Goal: Find specific fact: Find specific fact

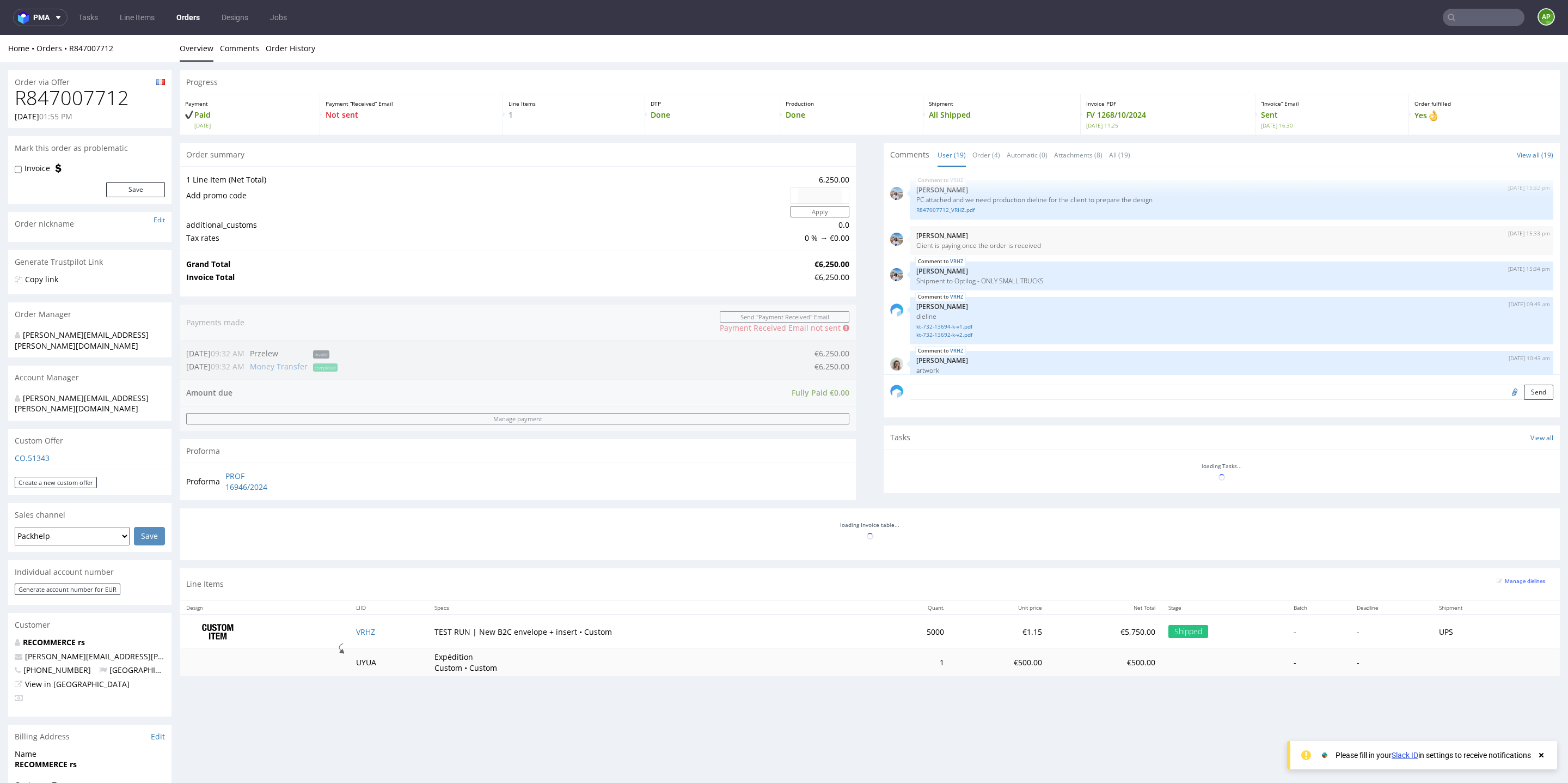
scroll to position [713, 0]
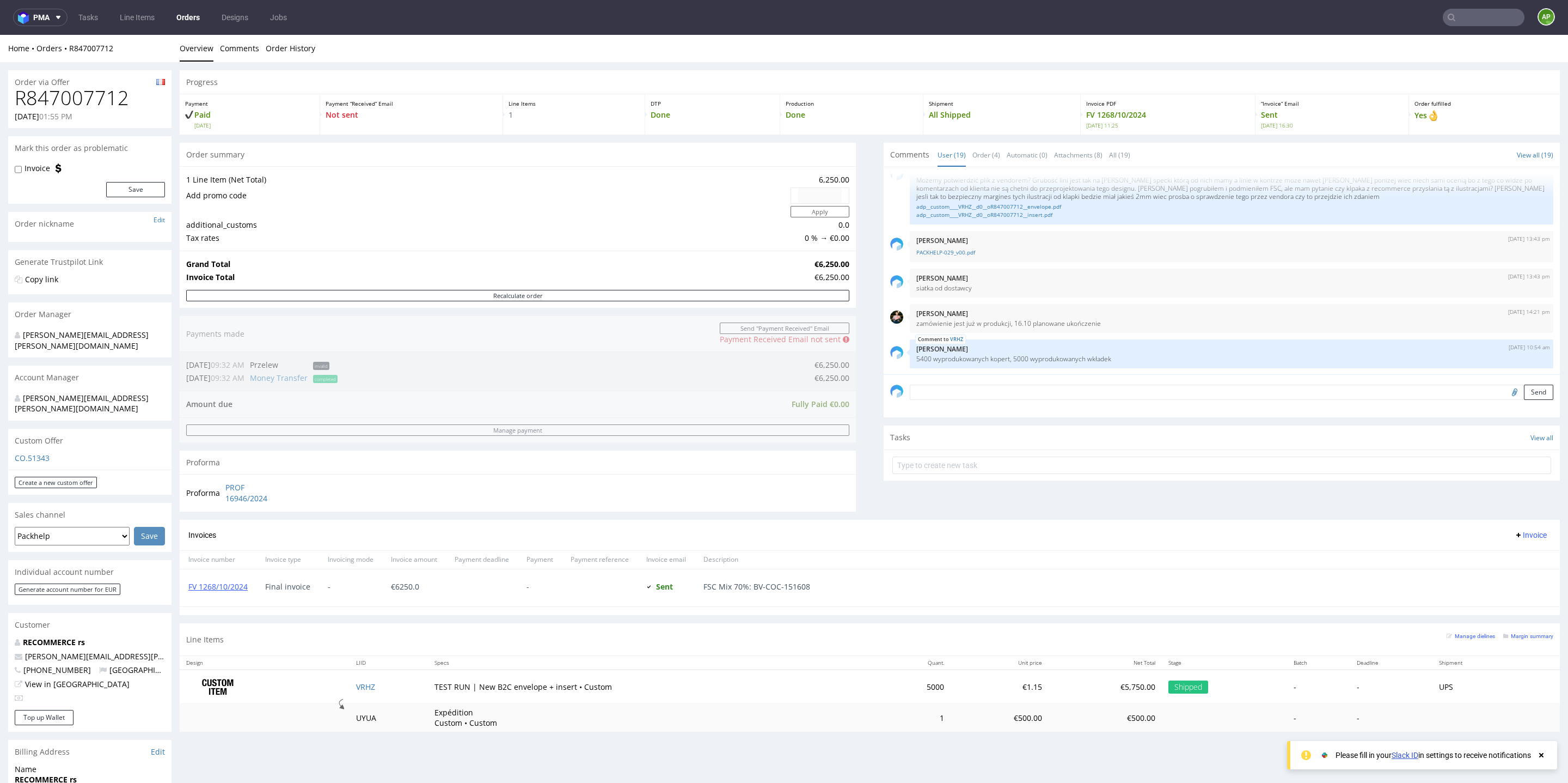
click at [1475, 25] on input "text" at bounding box center [1483, 17] width 81 height 18
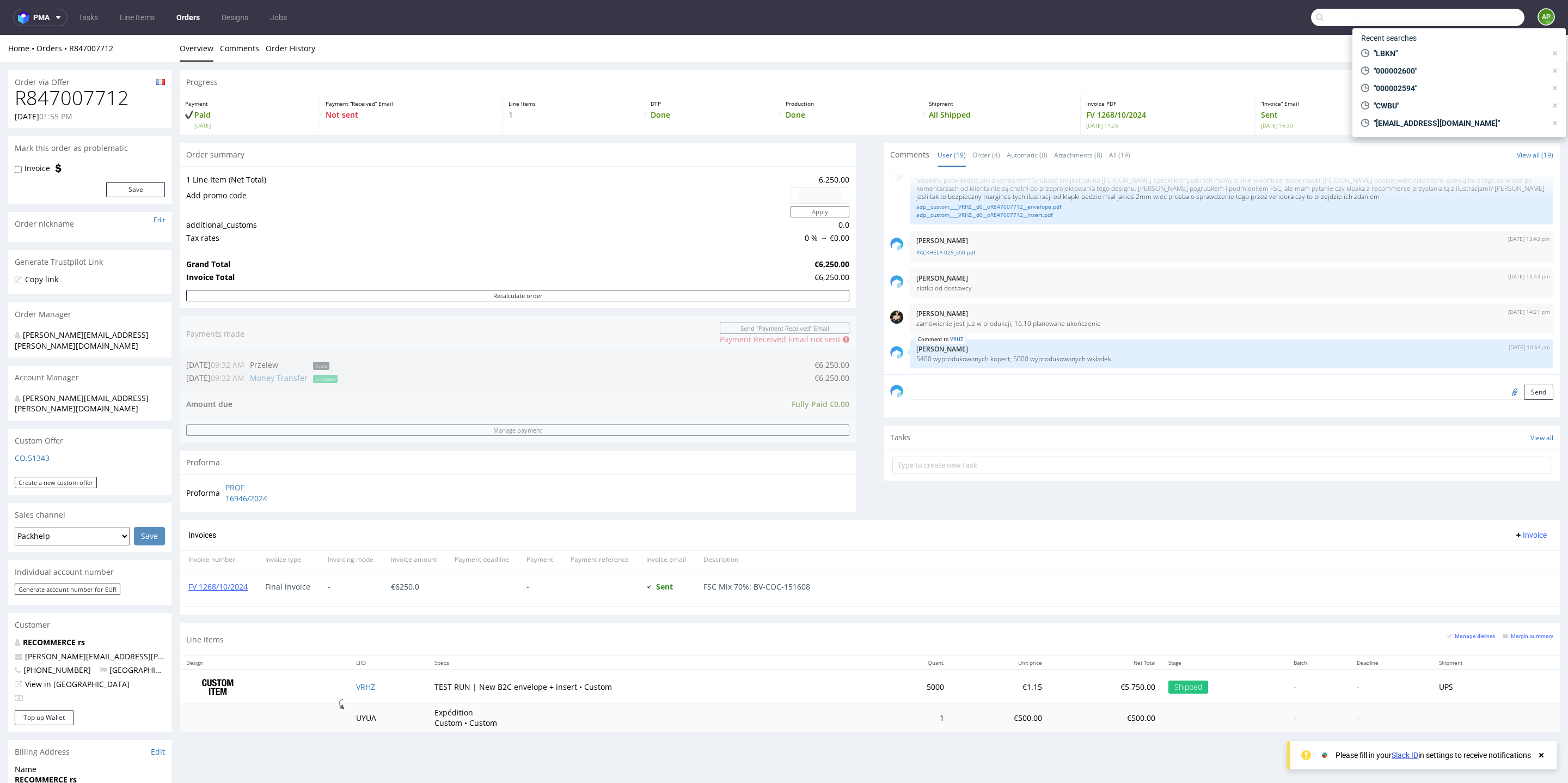
paste input "000002606"
type input "000002606"
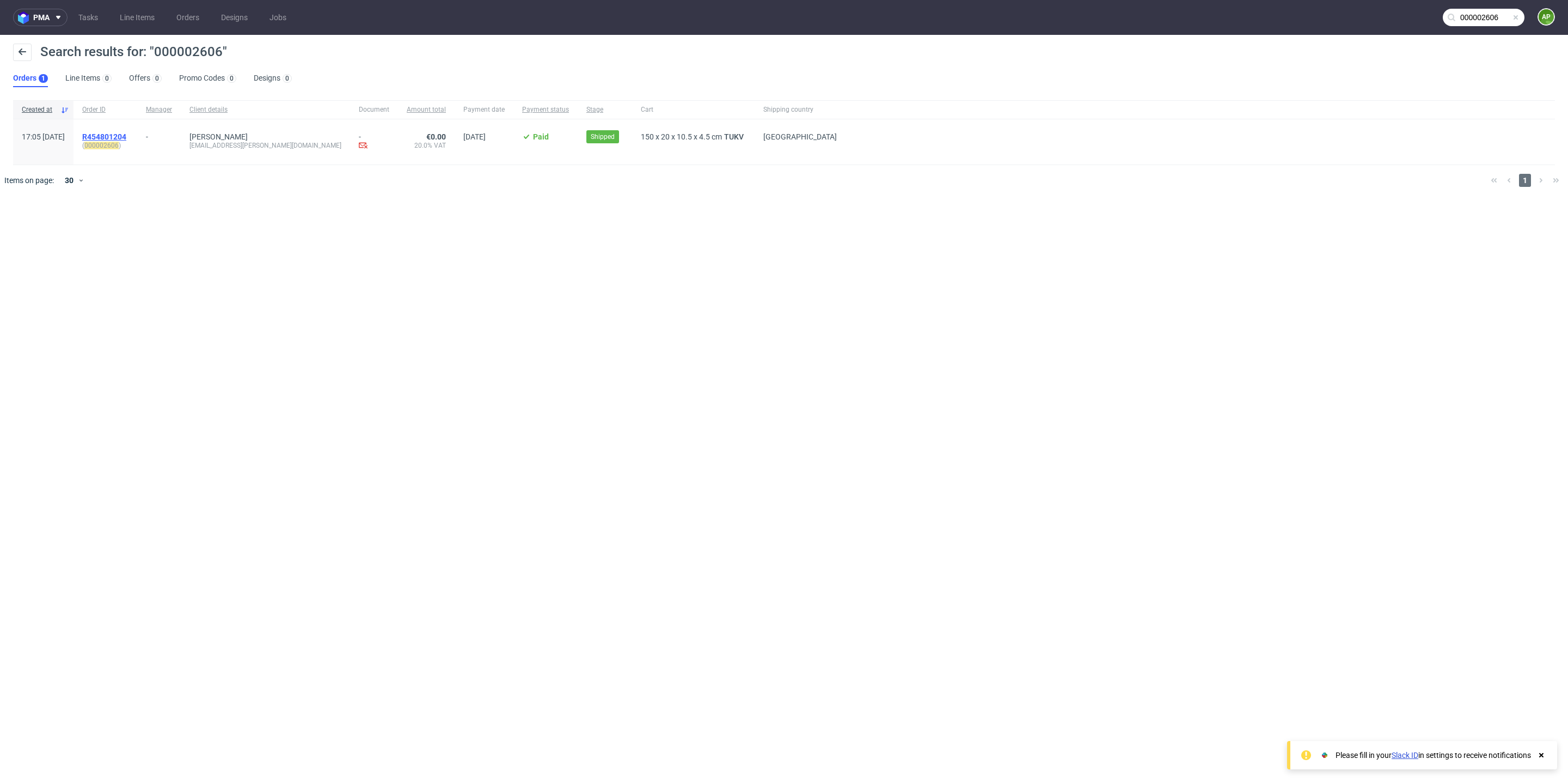
click at [126, 134] on span "R454801204" at bounding box center [104, 136] width 44 height 8
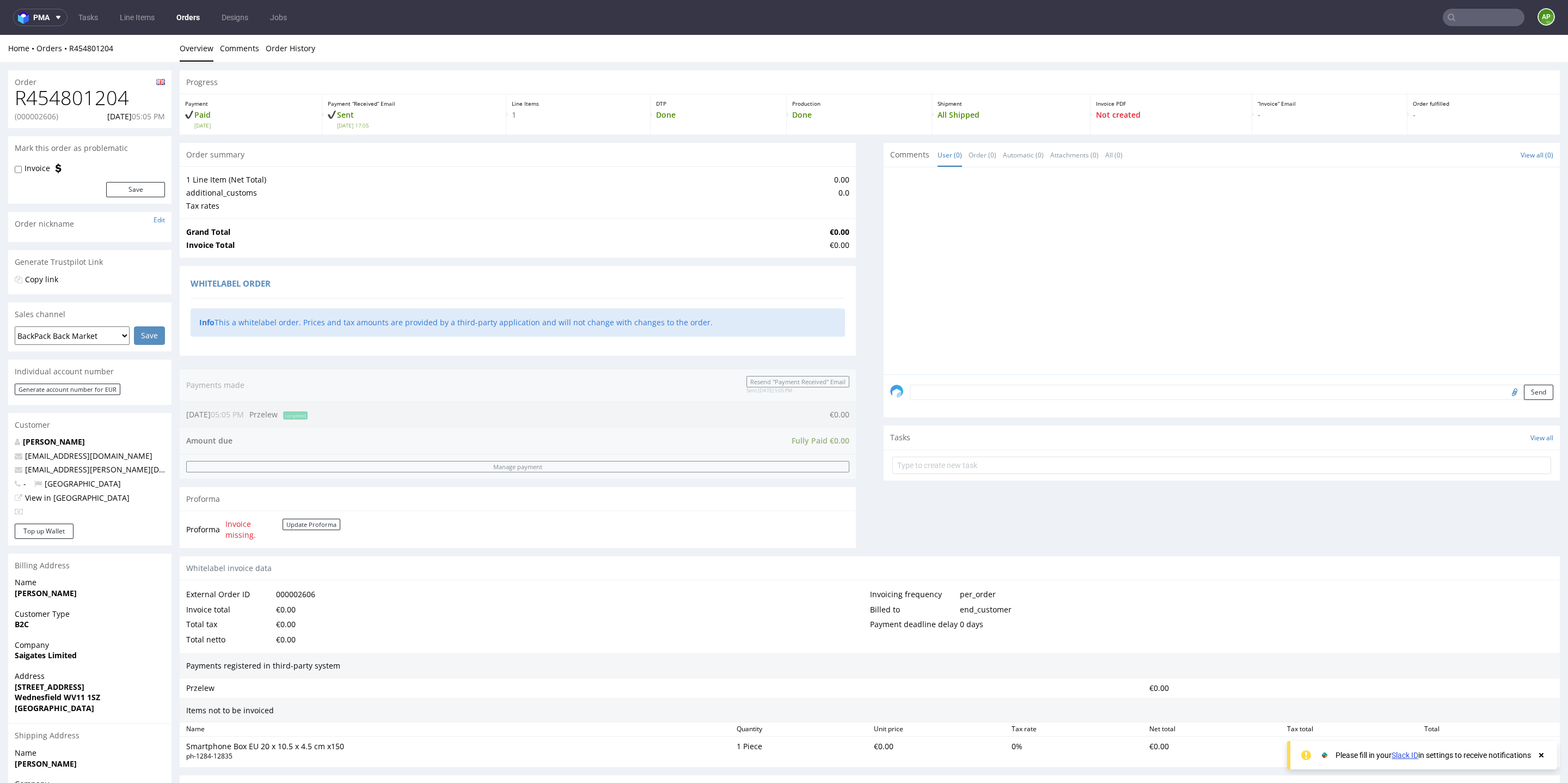
scroll to position [141, 0]
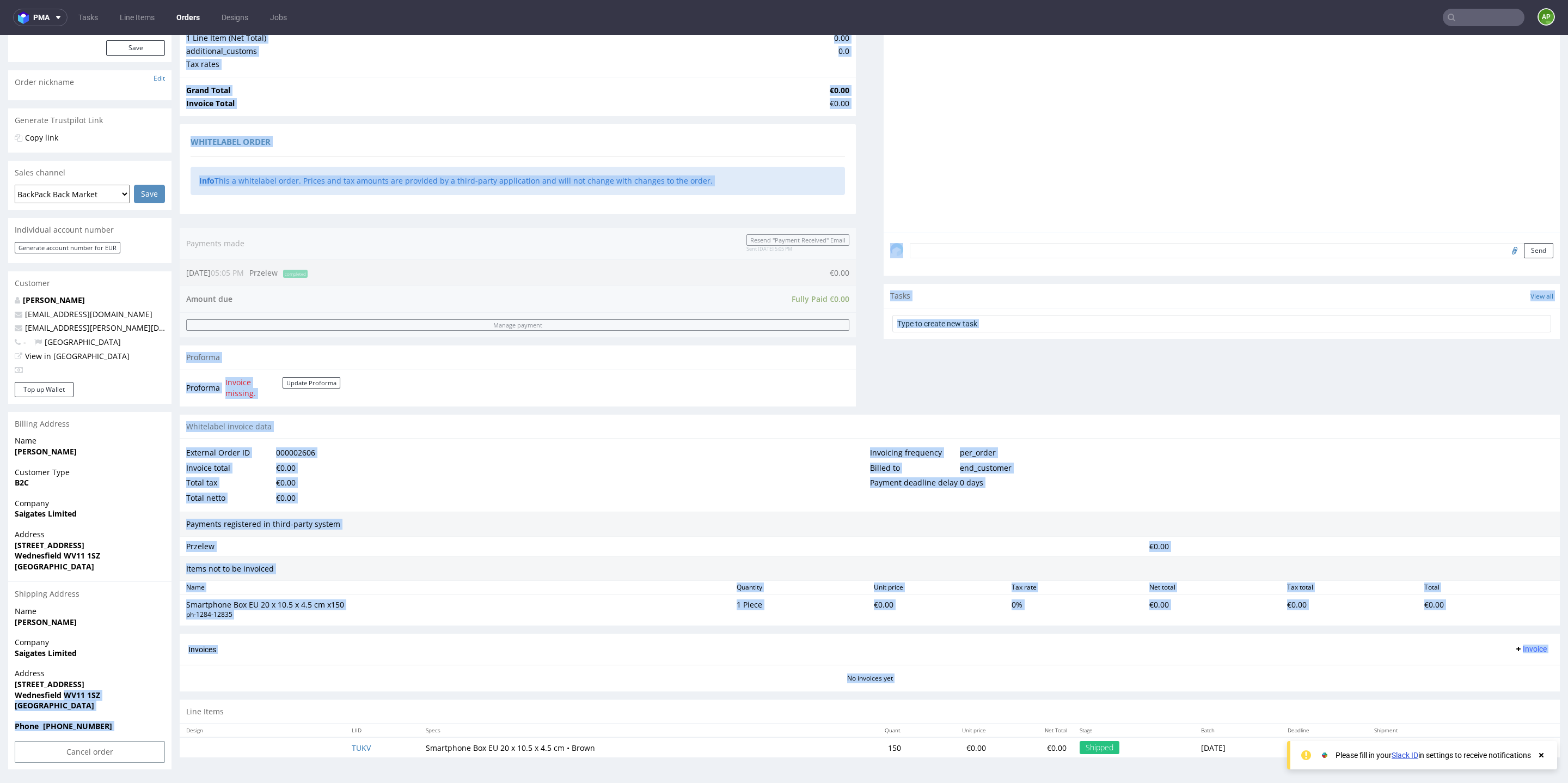
drag, startPoint x: 64, startPoint y: 696, endPoint x: 224, endPoint y: 696, distance: 160.0
click at [224, 696] on div "Order R454801204 (000002606) [DATE] 05:05 PM Mark this order as problematic Inv…" at bounding box center [784, 349] width 1568 height 858
copy div "LO56 8IP Dolors Ametcon Adipi +81 04120 206020 Elitsedd Eiusmod Temp Inc 34 Utl…"
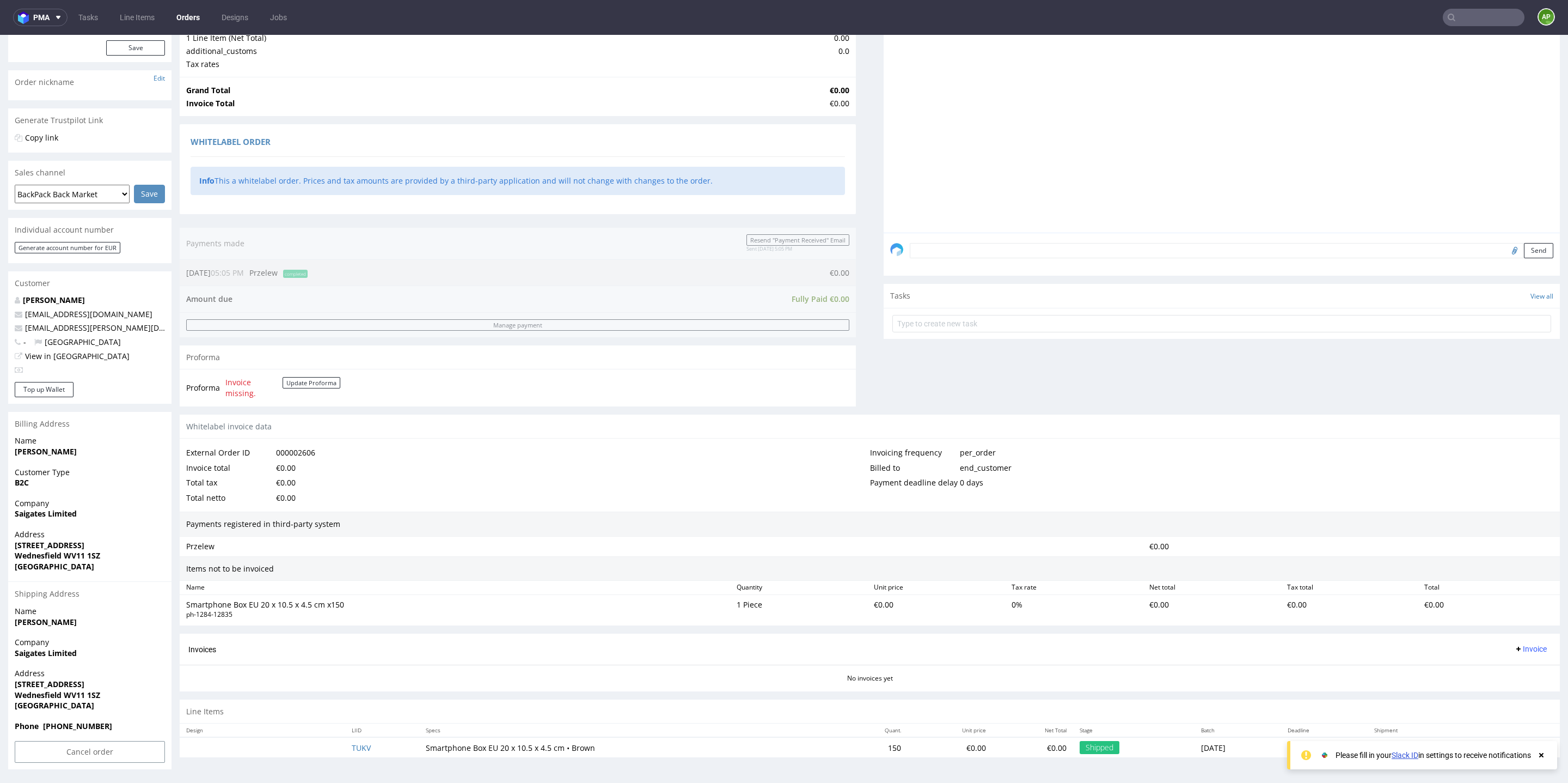
click at [77, 685] on span "[STREET_ADDRESS]" at bounding box center [90, 685] width 151 height 11
click at [69, 691] on strong "Wednesfield WV11 1SZ" at bounding box center [57, 694] width 85 height 10
click at [66, 691] on strong "Wednesfield WV11 1SZ" at bounding box center [57, 694] width 85 height 10
drag, startPoint x: 66, startPoint y: 693, endPoint x: 116, endPoint y: 693, distance: 50.0
click at [116, 693] on span "Wednesfield WV11 1SZ" at bounding box center [90, 695] width 151 height 11
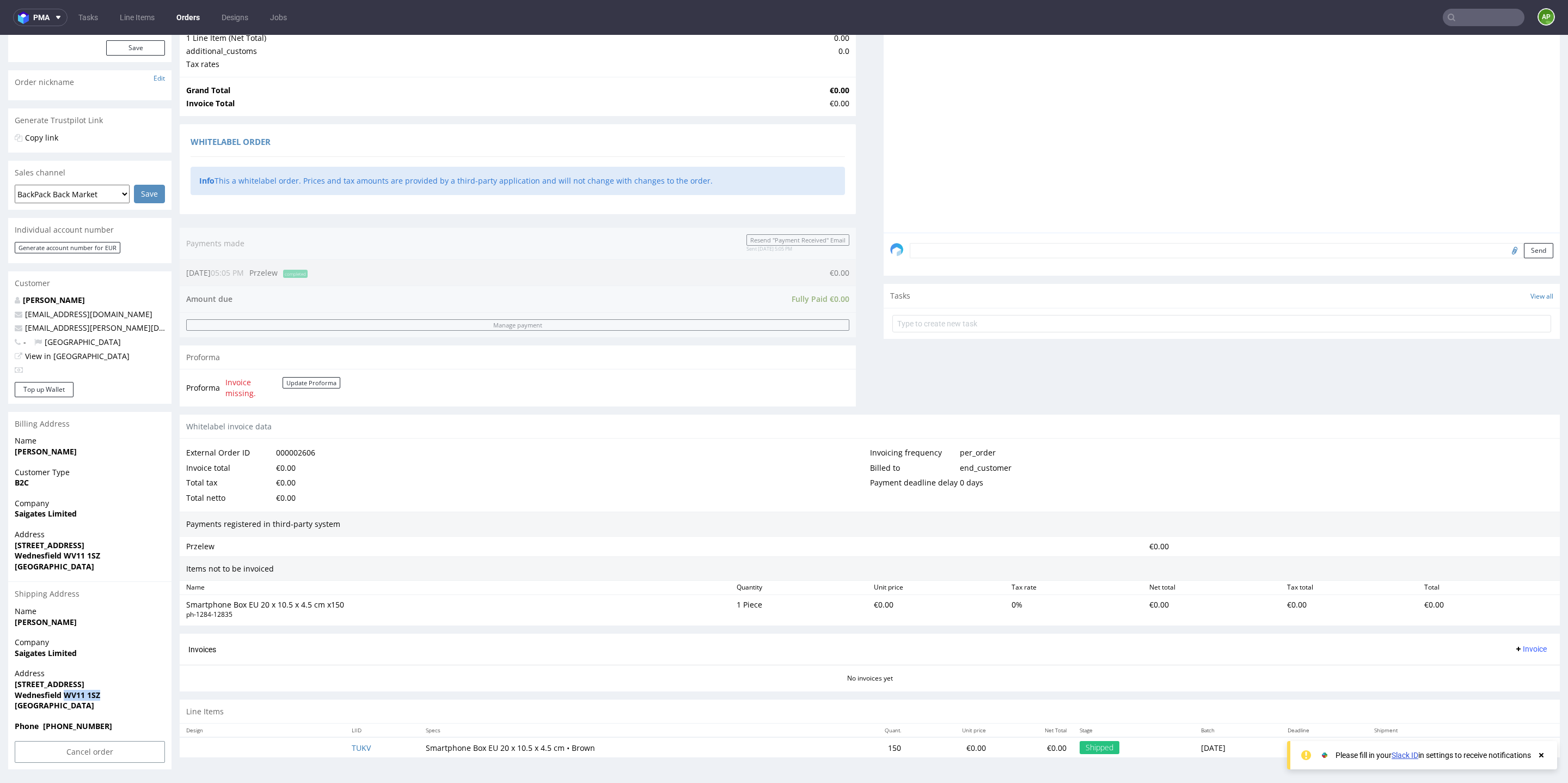
copy strong "WV11 1SZ"
click at [1472, 24] on input "text" at bounding box center [1483, 17] width 81 height 18
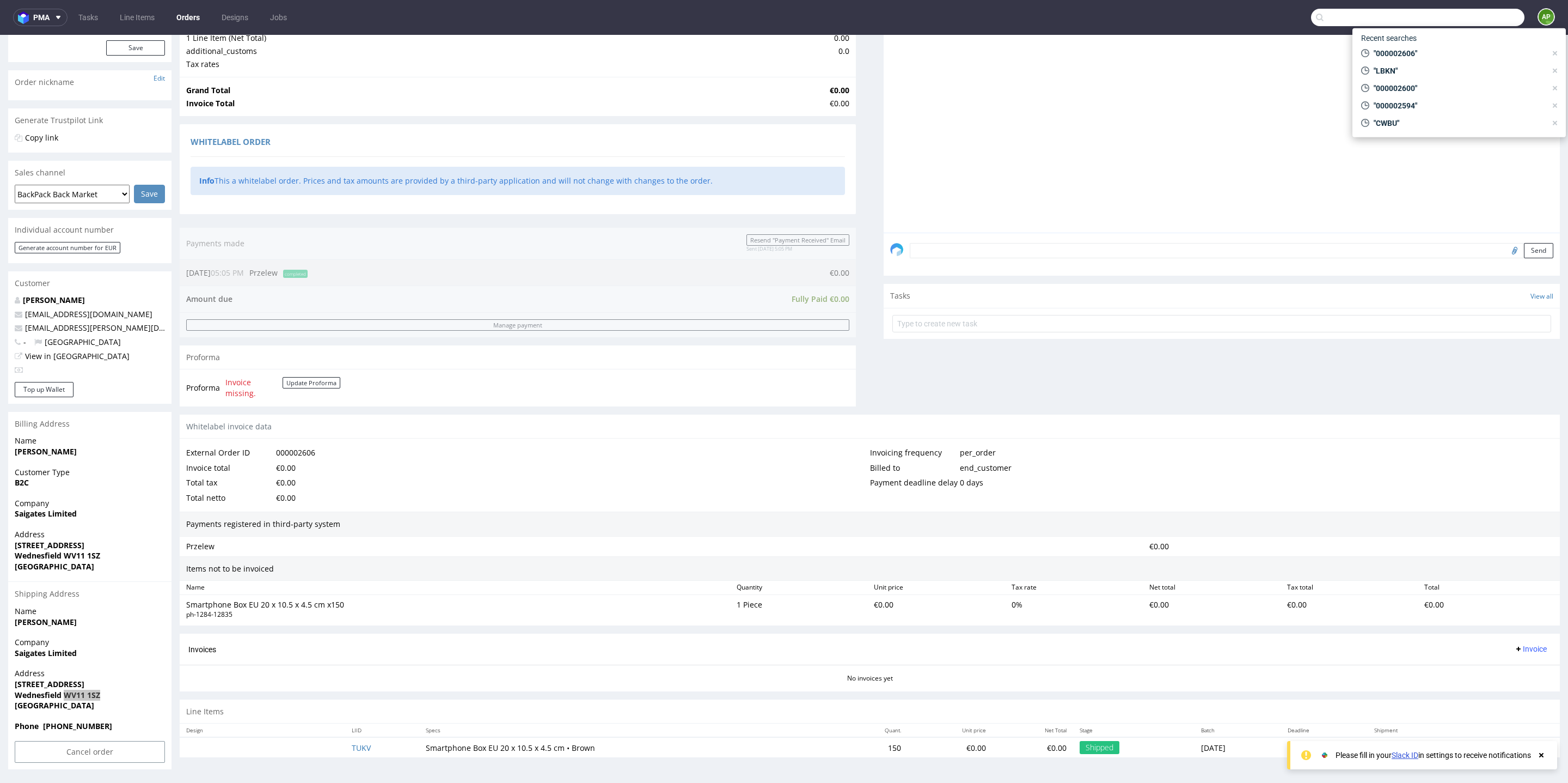
paste input "000002607"
type input "000002607"
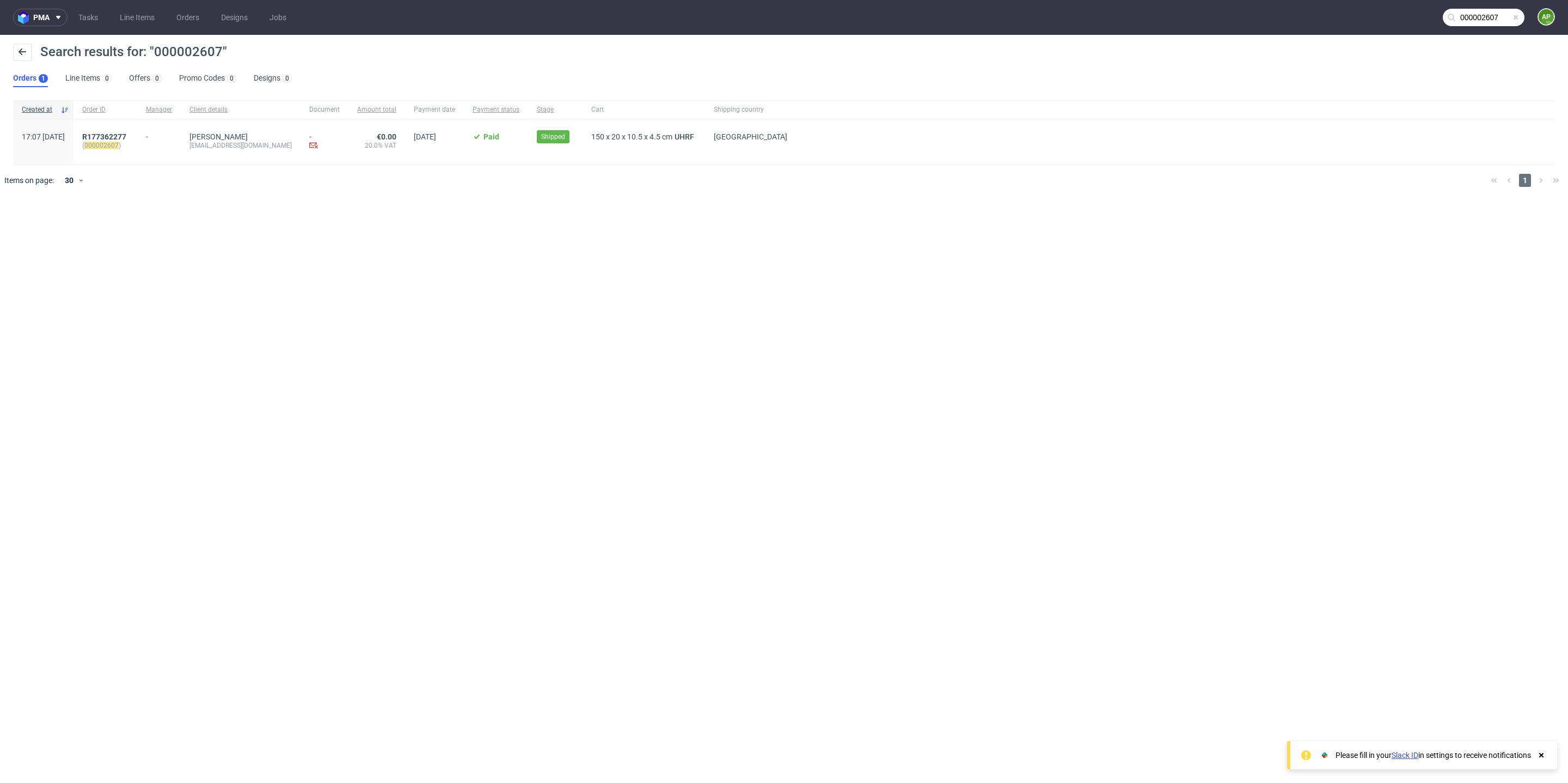
click at [119, 145] on mark "000002607" at bounding box center [101, 145] width 35 height 7
click at [126, 134] on span "R177362277" at bounding box center [104, 136] width 44 height 8
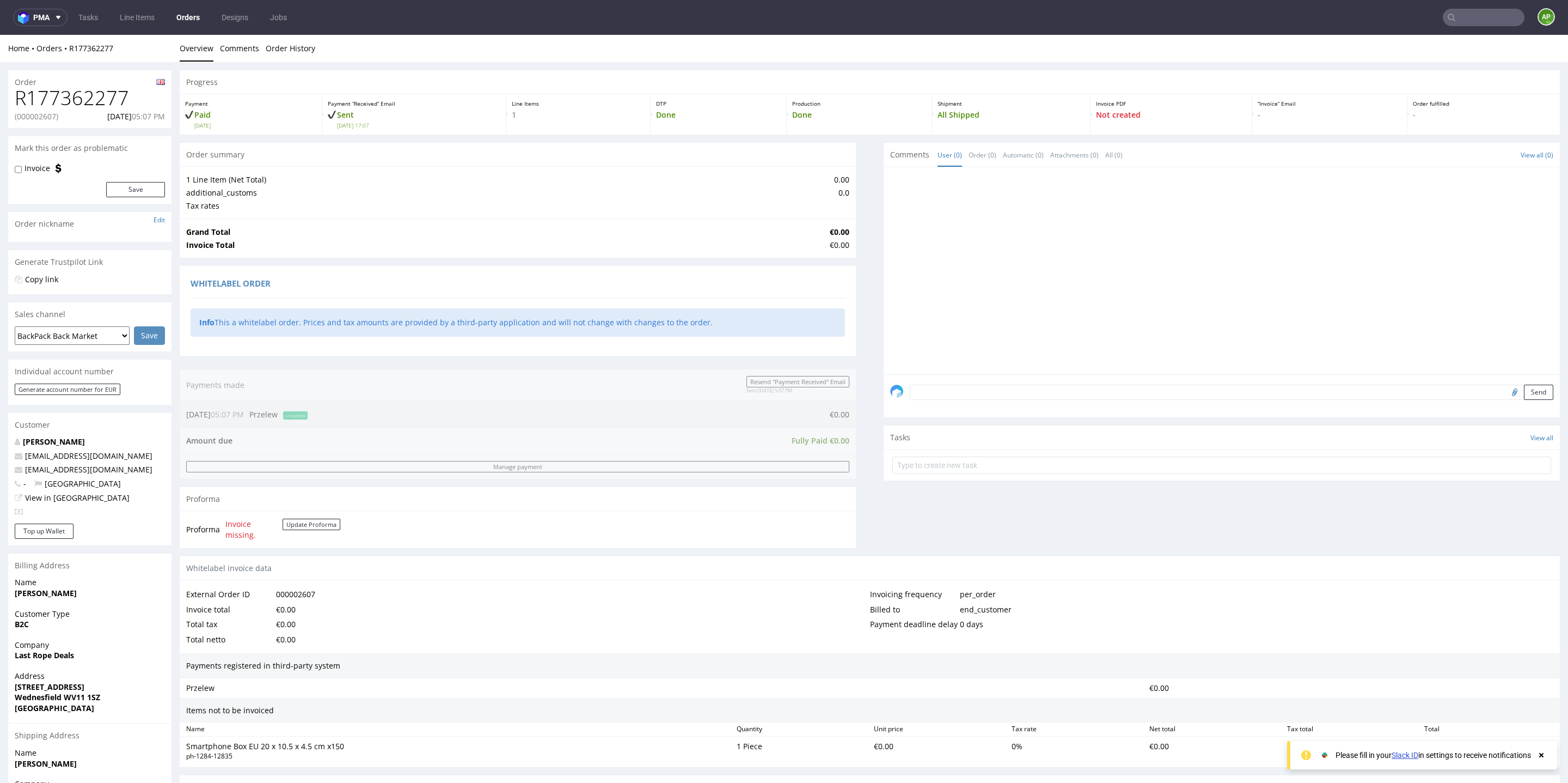
scroll to position [141, 0]
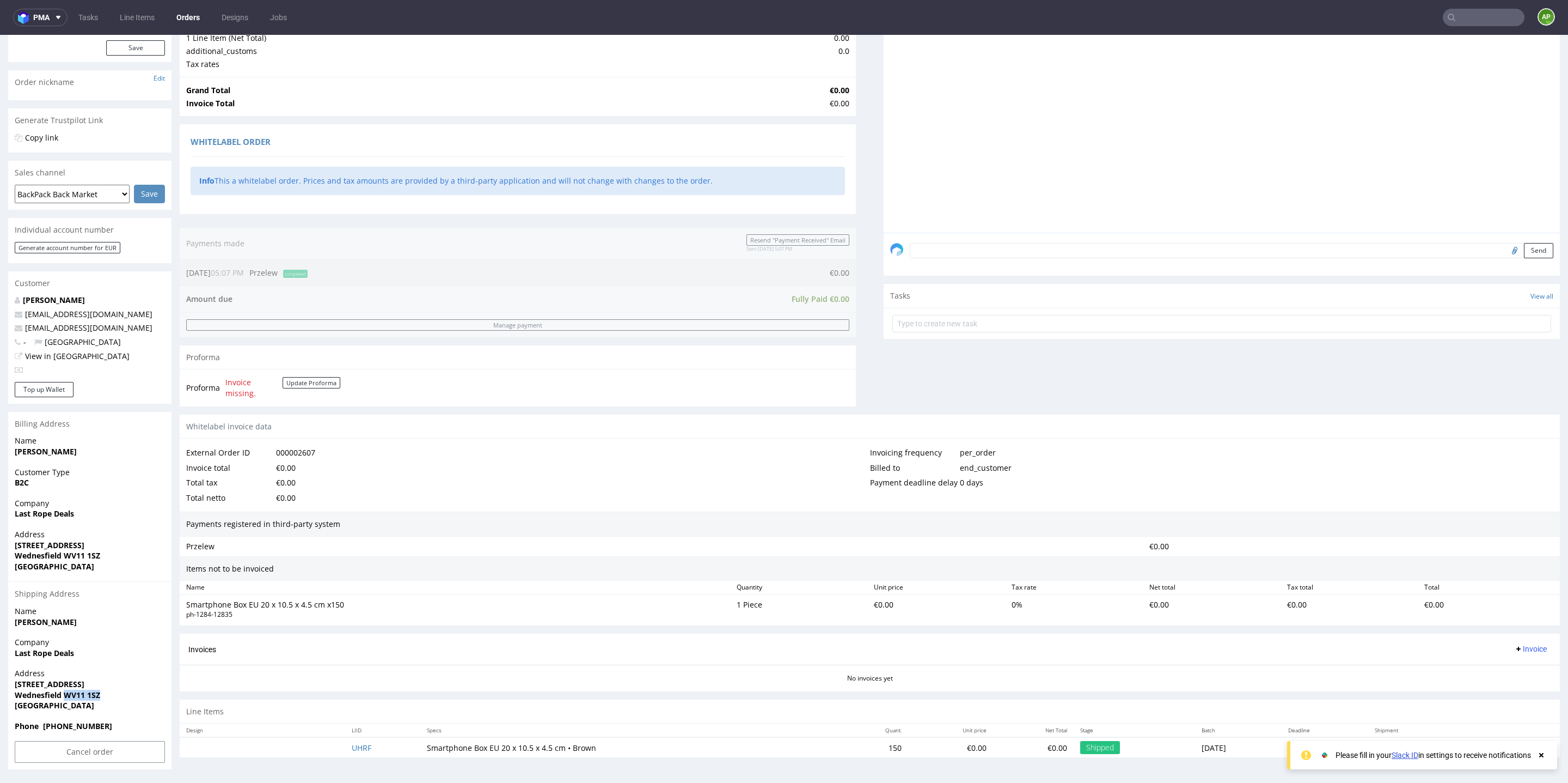
drag, startPoint x: 65, startPoint y: 696, endPoint x: 174, endPoint y: 696, distance: 109.0
click at [174, 696] on div "Order R177362277 (000002607) [DATE] 05:07 PM Mark this order as problematic Inv…" at bounding box center [784, 349] width 1568 height 858
copy strong "WV11 1SZ"
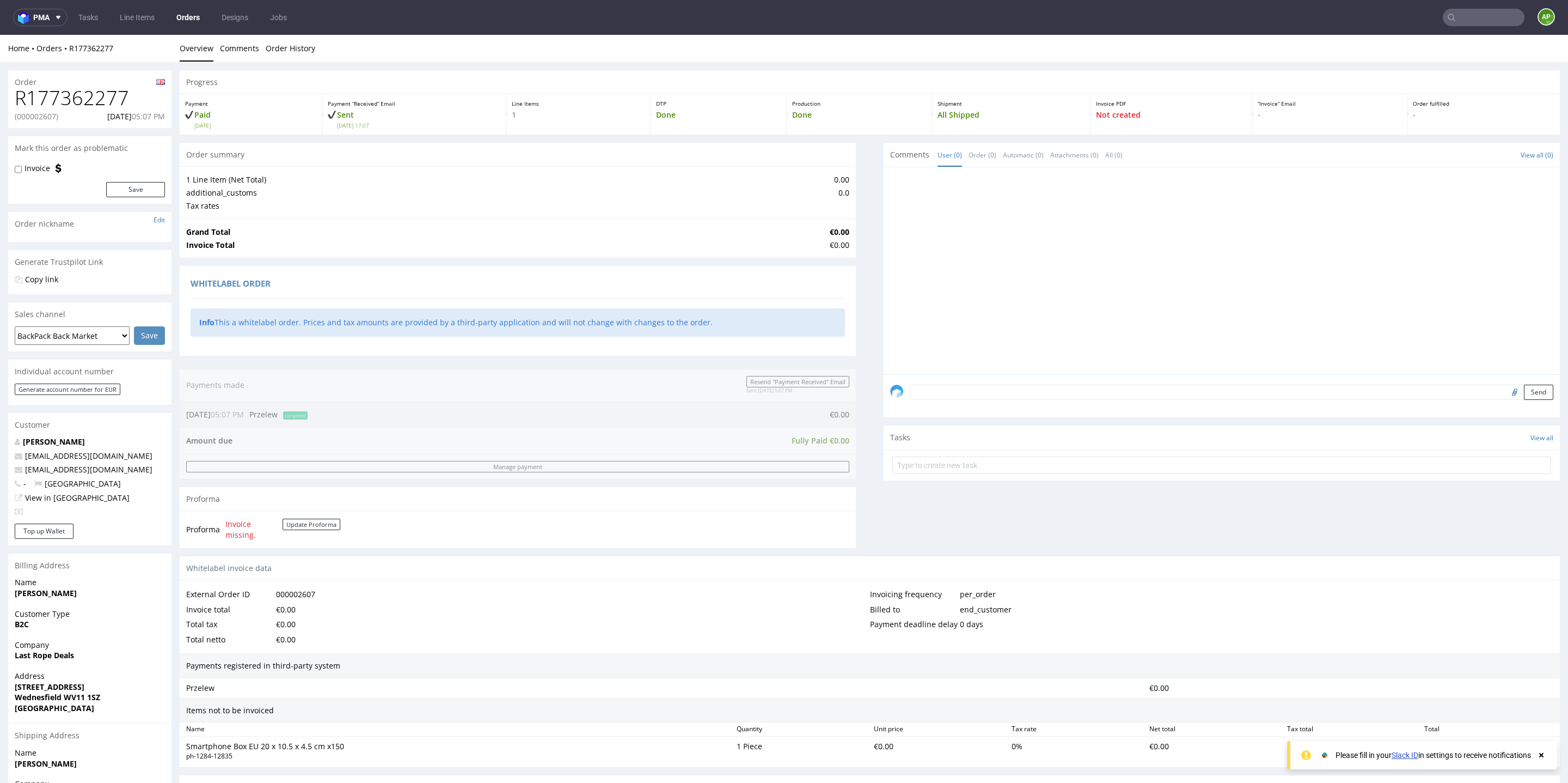
click at [1485, 21] on input "text" at bounding box center [1483, 17] width 81 height 18
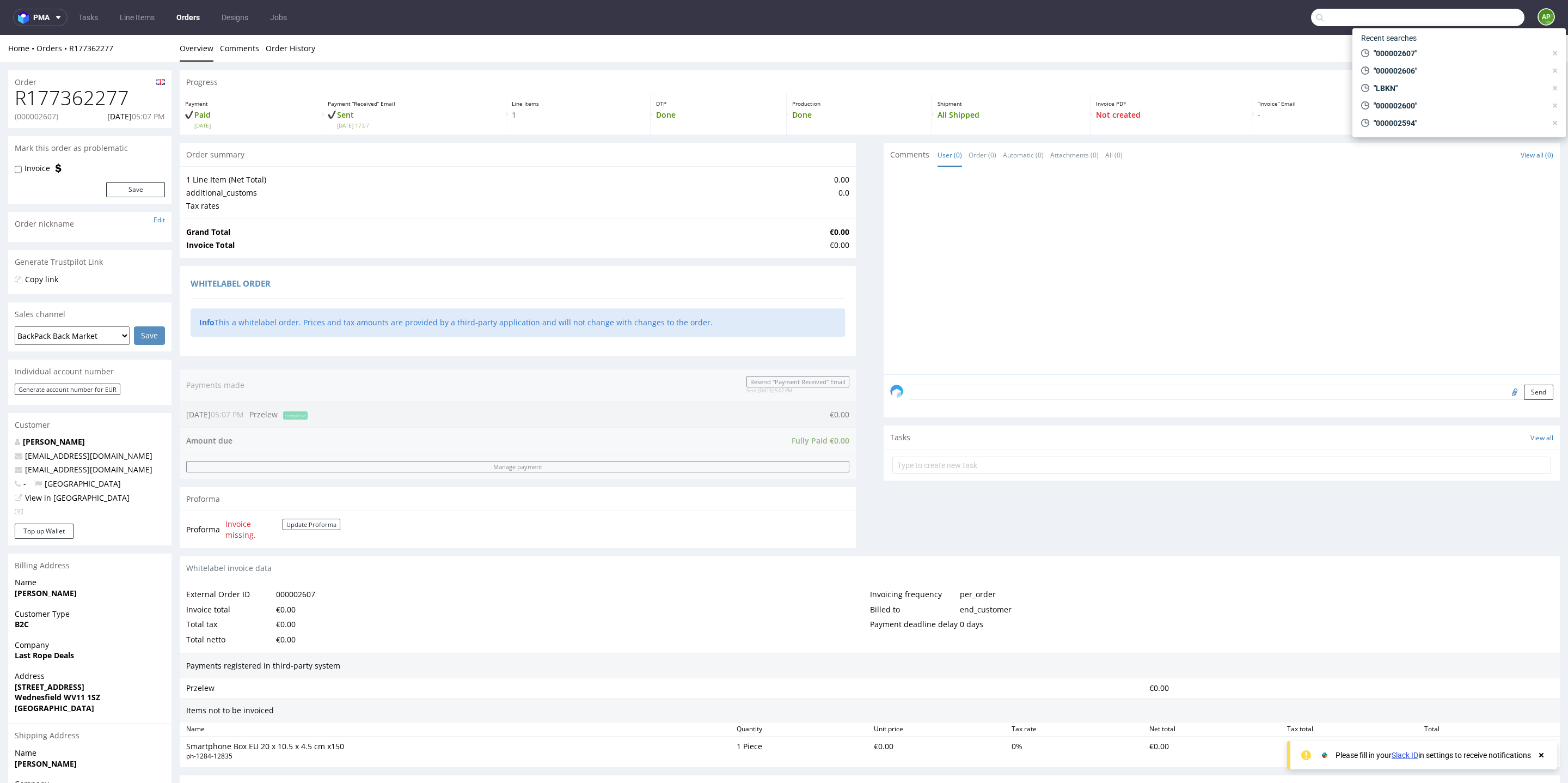
paste input "000002600"
type input "000002600"
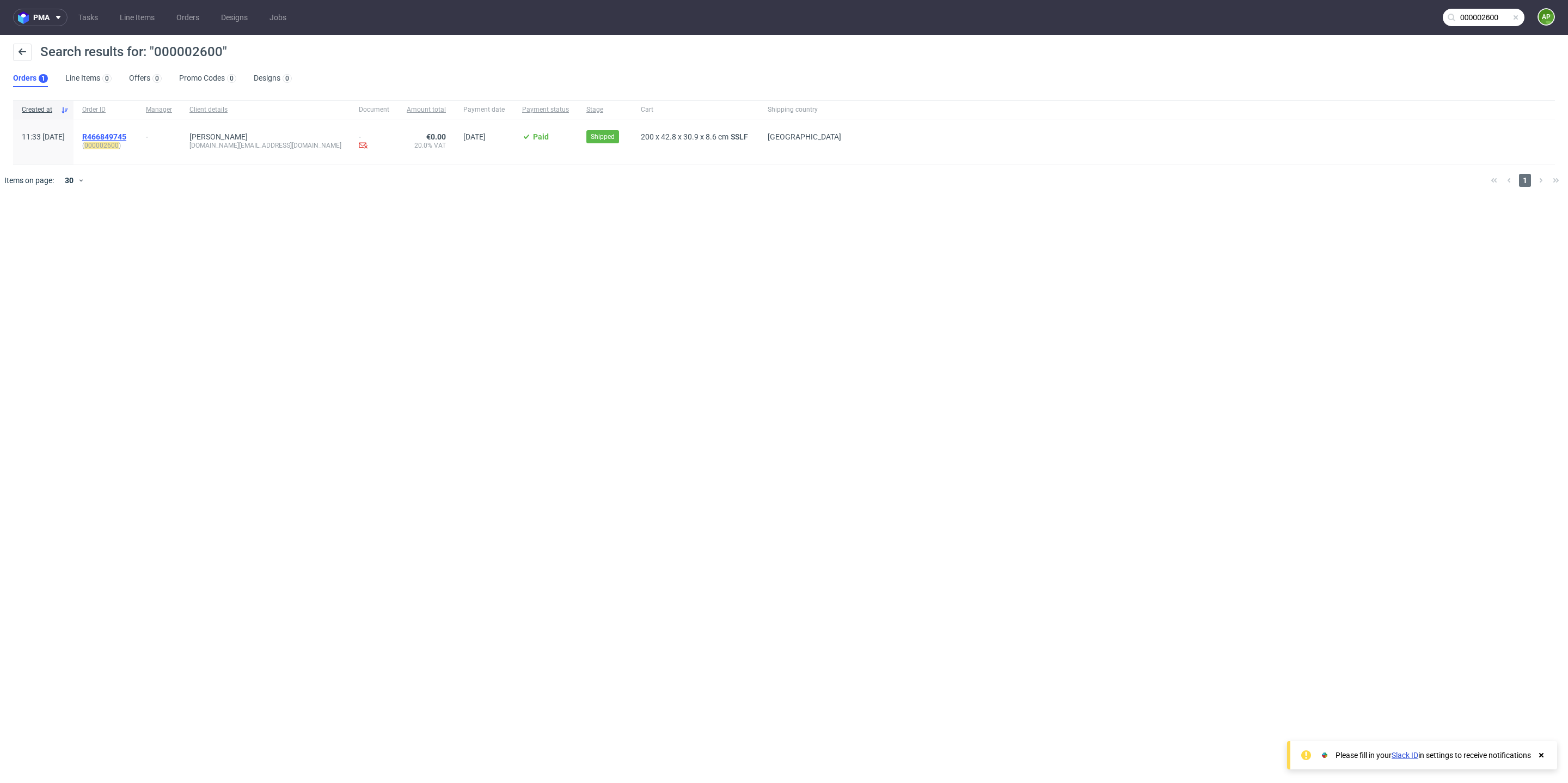
click at [126, 136] on span "R466849745" at bounding box center [104, 136] width 44 height 8
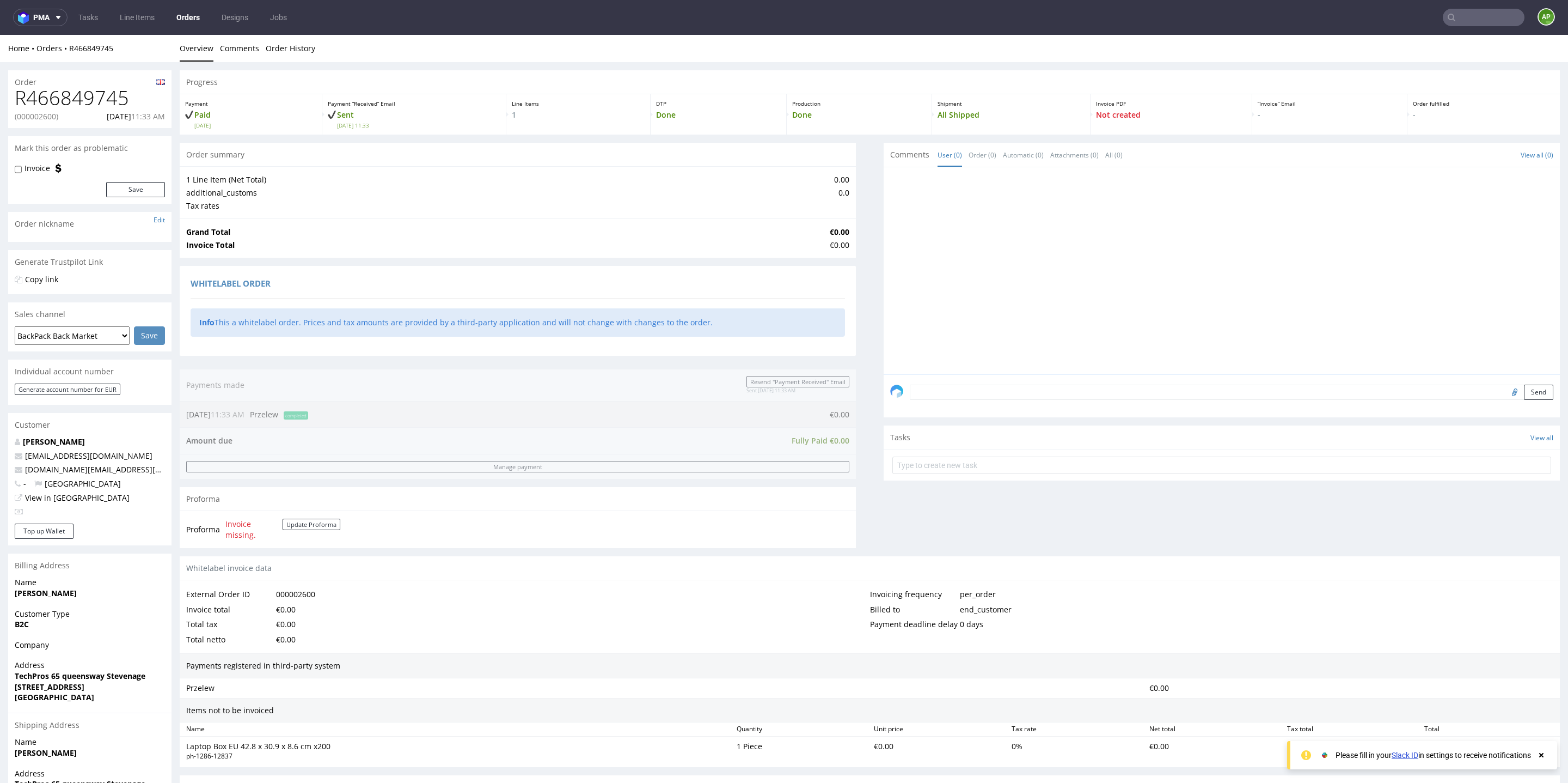
scroll to position [135, 0]
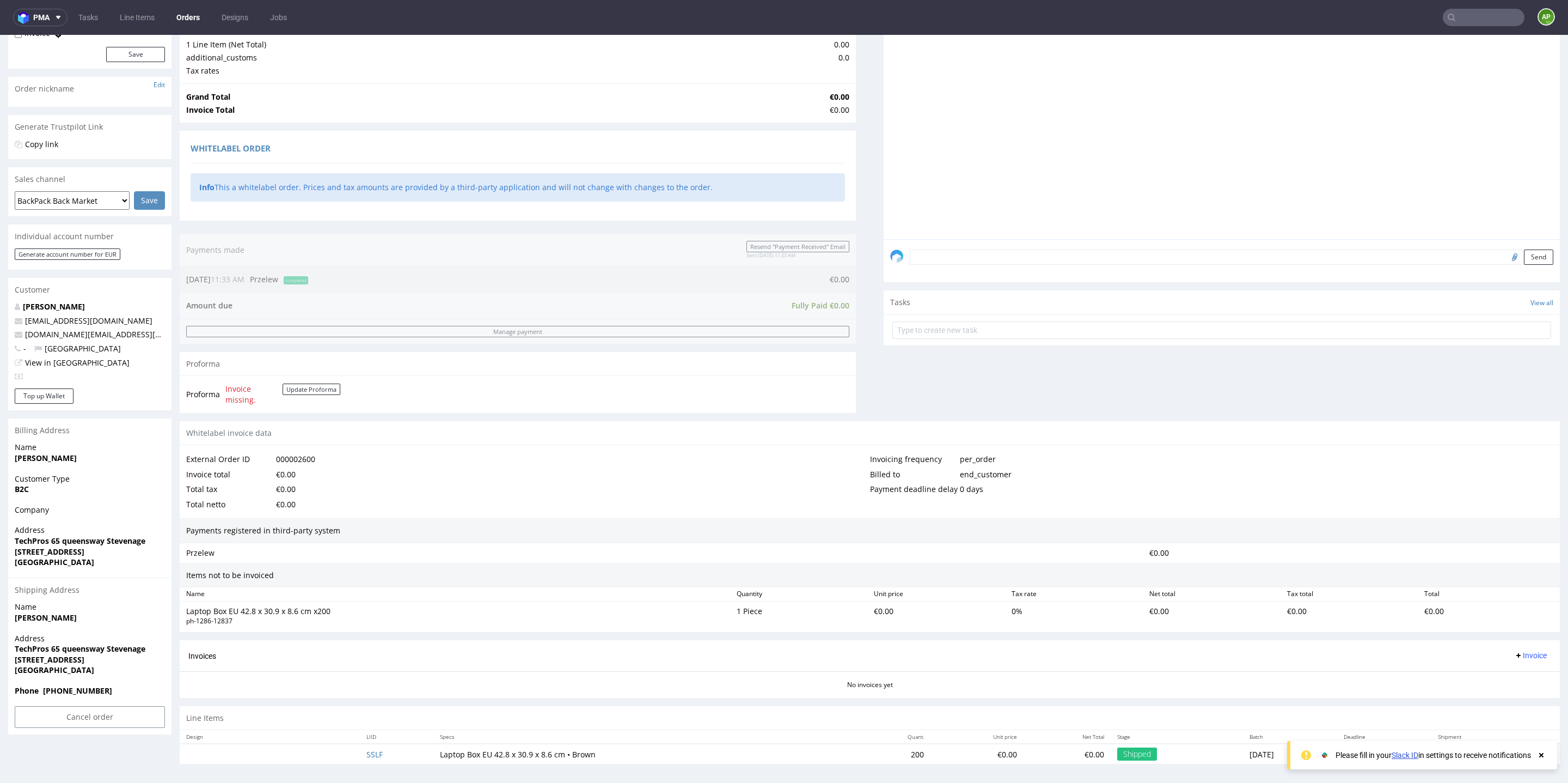
drag, startPoint x: 114, startPoint y: 659, endPoint x: 208, endPoint y: 659, distance: 94.0
click at [207, 659] on div "Order R466849745 (000002600) [DATE] 11:33 AM Mark this order as problematic Inv…" at bounding box center [784, 353] width 1568 height 853
click at [131, 664] on span "[STREET_ADDRESS]" at bounding box center [90, 660] width 151 height 11
drag, startPoint x: 115, startPoint y: 659, endPoint x: 177, endPoint y: 659, distance: 62.0
click at [177, 659] on div "Order R466849745 (000002600) [DATE] 11:33 AM Mark this order as problematic Inv…" at bounding box center [784, 353] width 1568 height 853
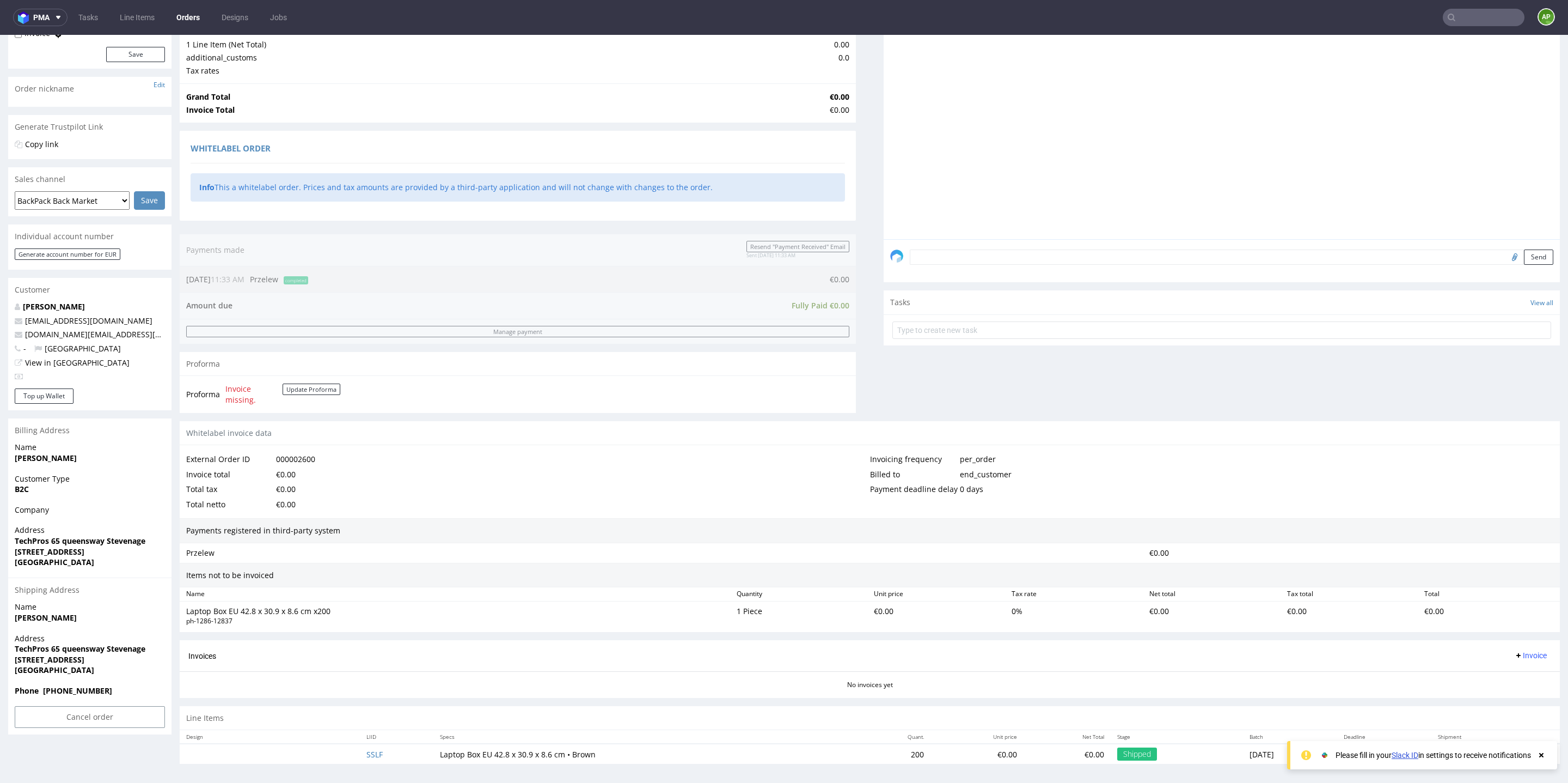
click at [84, 658] on strong "[STREET_ADDRESS]" at bounding box center [50, 659] width 69 height 10
click at [84, 657] on strong "[STREET_ADDRESS]" at bounding box center [50, 659] width 69 height 10
drag, startPoint x: 114, startPoint y: 657, endPoint x: 143, endPoint y: 657, distance: 29.0
click at [84, 657] on strong "[STREET_ADDRESS]" at bounding box center [50, 659] width 69 height 10
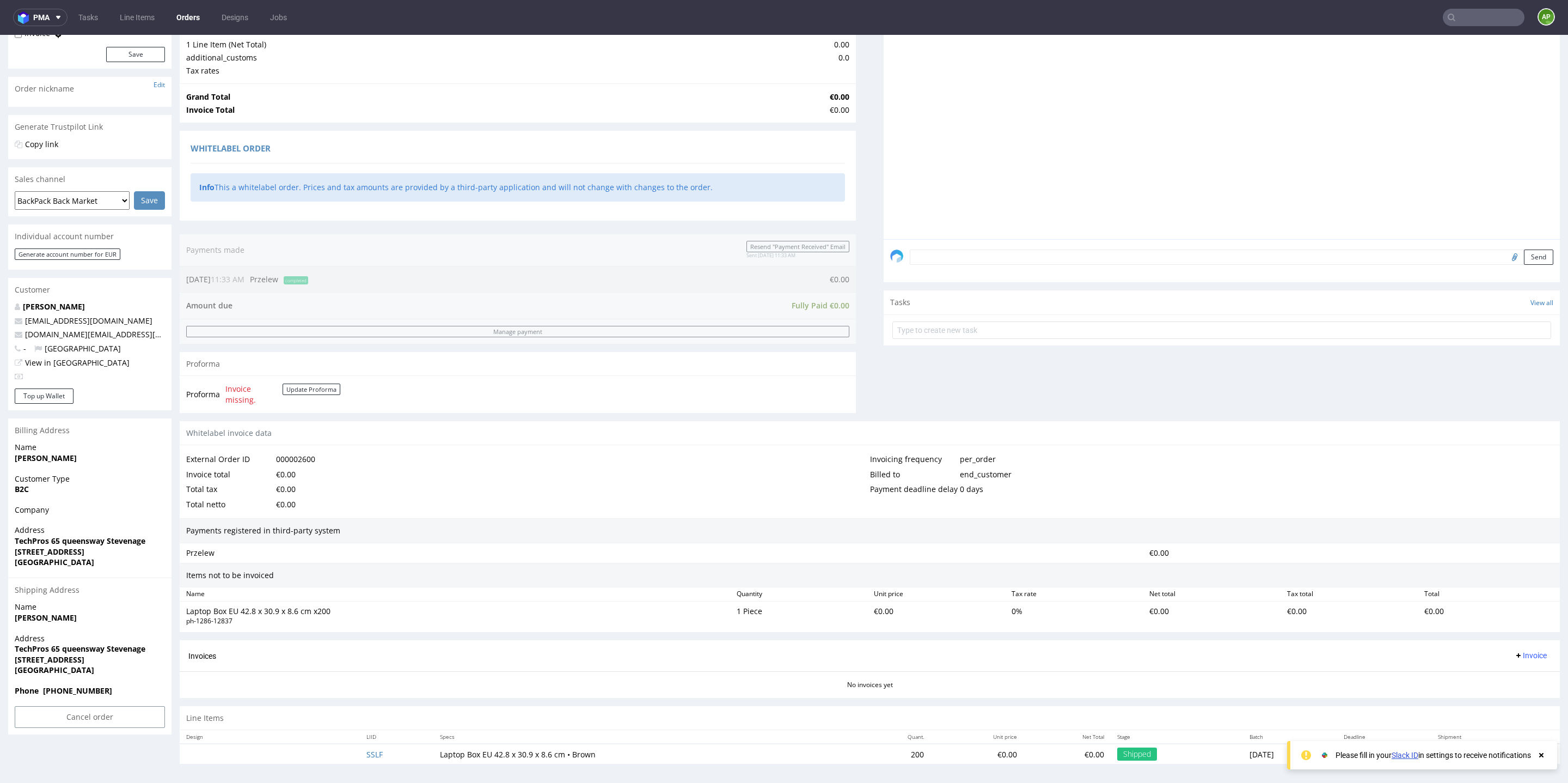
copy strong "SG1 1DN"
